Goal: Task Accomplishment & Management: Manage account settings

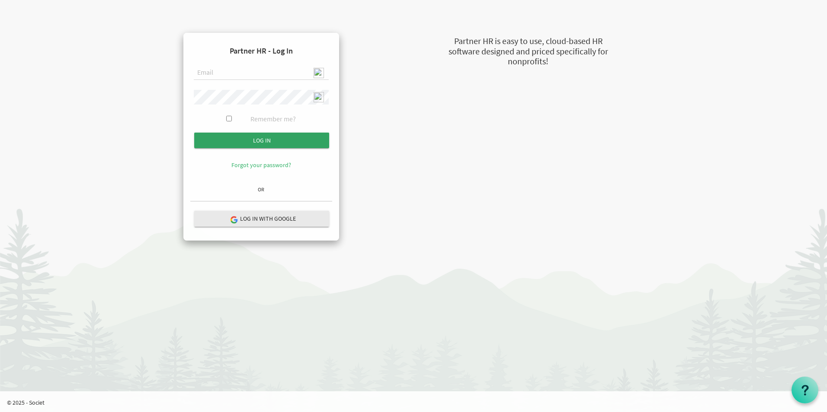
type input "[EMAIL_ADDRESS][DOMAIN_NAME]"
click at [263, 145] on input "Log in" at bounding box center [261, 141] width 135 height 16
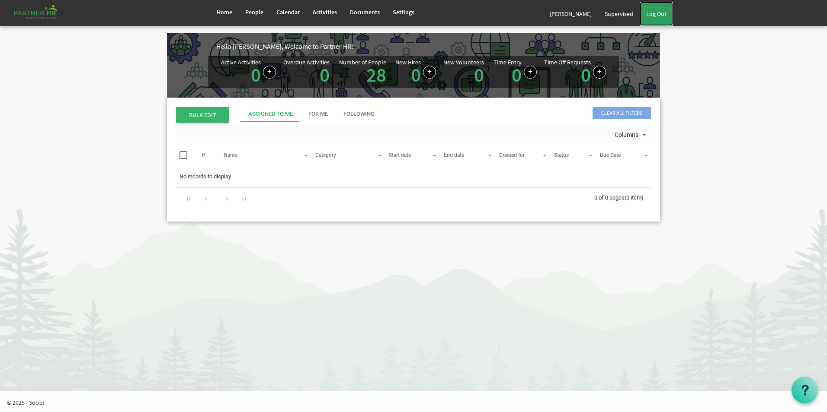
click at [654, 18] on link "Log Out" at bounding box center [655, 14] width 33 height 24
